Goal: Browse casually: Explore the website without a specific task or goal

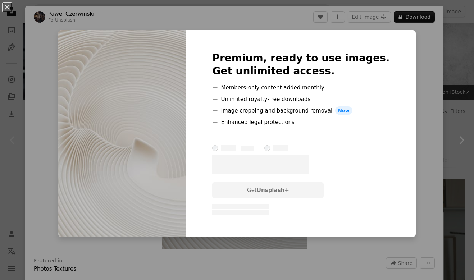
scroll to position [107, 0]
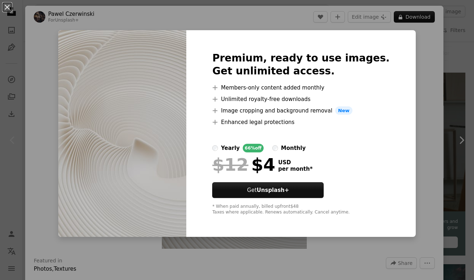
click at [426, 96] on div "An X shape Premium, ready to use images. Get unlimited access. A plus sign Memb…" at bounding box center [237, 140] width 474 height 280
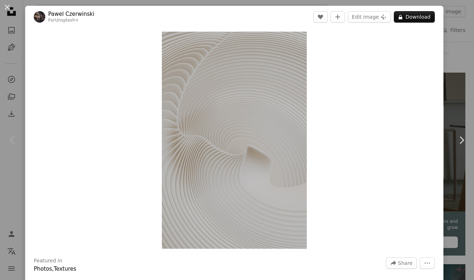
click at [18, 146] on icon "Chevron left" at bounding box center [13, 141] width 12 height 12
click at [6, 10] on button "An X shape" at bounding box center [7, 7] width 9 height 9
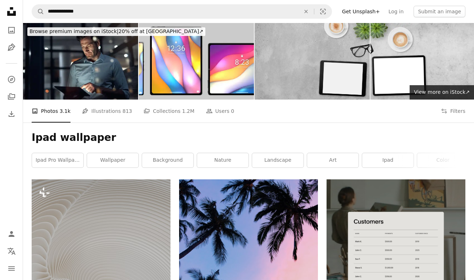
click at [45, 161] on link "ipad pro wallpaper" at bounding box center [57, 160] width 51 height 14
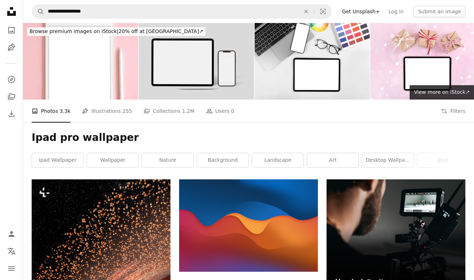
click at [155, 160] on link "nature" at bounding box center [167, 160] width 51 height 14
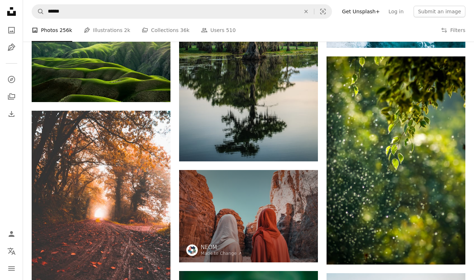
scroll to position [1341, 0]
